Goal: Communication & Community: Answer question/provide support

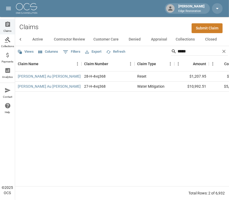
scroll to position [0, 27]
click at [206, 52] on input "*****" at bounding box center [198, 51] width 42 height 8
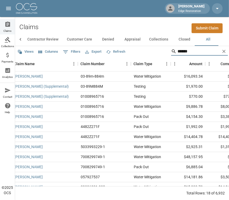
scroll to position [0, 0]
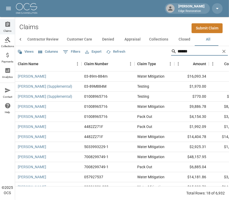
type input "******"
click at [25, 74] on link "[PERSON_NAME]" at bounding box center [32, 76] width 28 height 5
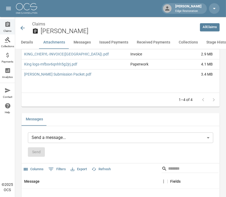
scroll to position [552, 0]
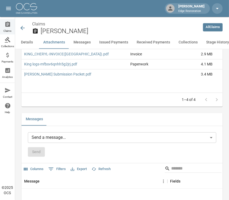
click at [88, 142] on body "[PERSON_NAME] Edge Restoration Claims Collections Payments Analytics Contact He…" at bounding box center [114, 70] width 229 height 1244
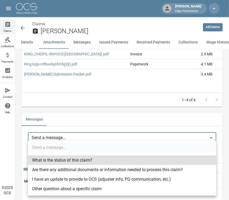
click at [86, 180] on li "I have an update to provide to OCS (adjuster info, PO communication, etc.)" at bounding box center [122, 180] width 188 height 10
type input "**********"
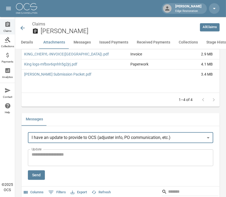
click at [57, 161] on textarea "Update" at bounding box center [121, 158] width 178 height 12
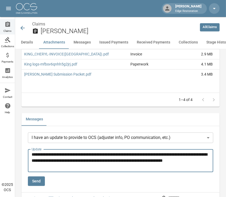
type textarea "**********"
click at [31, 180] on button "Send" at bounding box center [36, 182] width 17 height 10
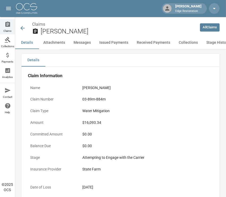
scroll to position [1, 0]
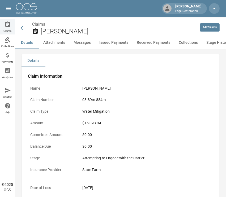
click at [36, 8] on img at bounding box center [26, 8] width 21 height 11
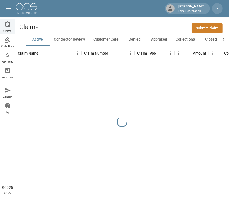
click at [218, 42] on div at bounding box center [223, 39] width 11 height 13
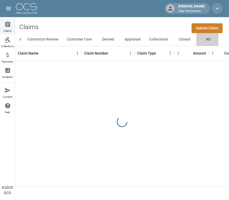
click at [211, 41] on button "All" at bounding box center [208, 39] width 24 height 13
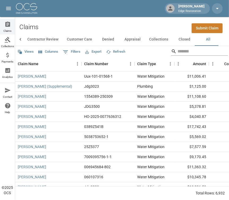
click at [179, 52] on input "Search" at bounding box center [198, 51] width 42 height 8
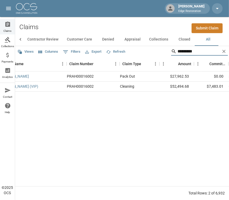
scroll to position [0, 18]
type input "*********"
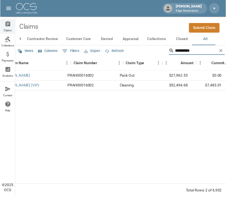
scroll to position [0, 0]
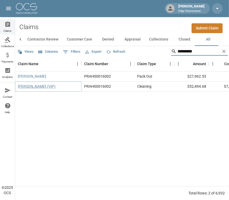
click at [36, 87] on link "[PERSON_NAME] (VIP)" at bounding box center [37, 86] width 38 height 5
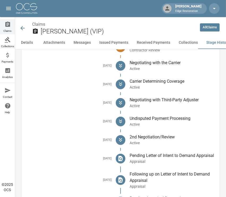
scroll to position [1238, 0]
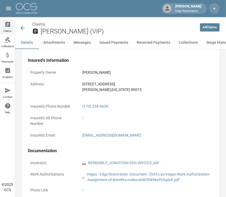
click at [220, 46] on button "Stage History" at bounding box center [217, 42] width 31 height 13
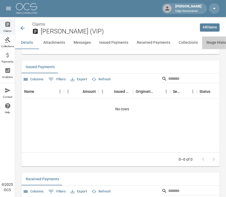
click at [220, 45] on button "Stage History" at bounding box center [217, 42] width 31 height 13
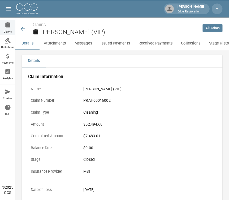
scroll to position [0, 0]
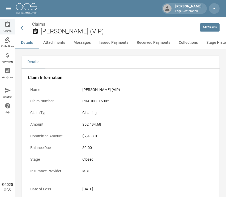
click at [23, 27] on icon at bounding box center [22, 28] width 6 height 6
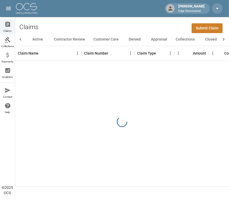
scroll to position [0, 27]
